Goal: Find specific page/section: Find specific page/section

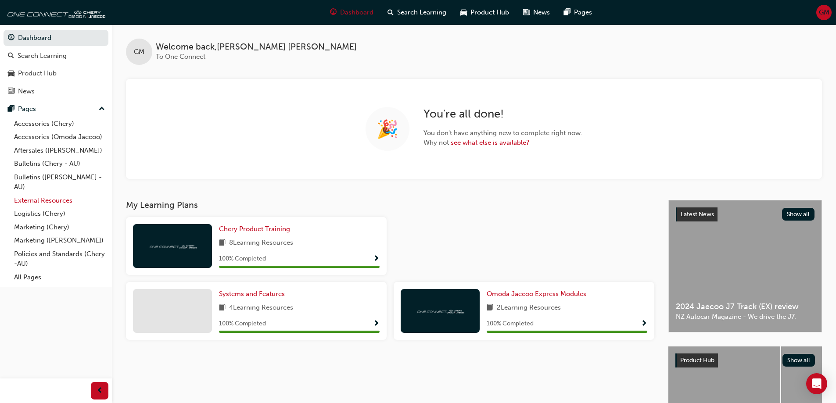
click at [54, 199] on link "External Resources" at bounding box center [60, 201] width 98 height 14
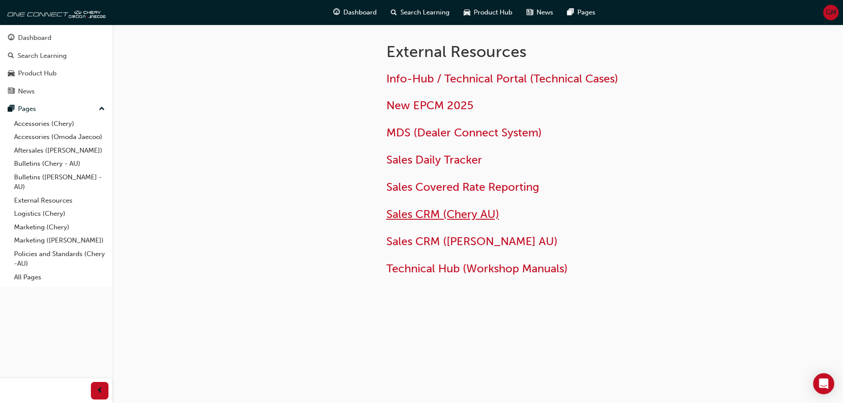
click at [402, 216] on span "Sales CRM (Chery AU)" at bounding box center [442, 215] width 113 height 14
click at [423, 244] on span "Sales CRM ([PERSON_NAME] AU)" at bounding box center [471, 242] width 171 height 14
